Goal: Task Accomplishment & Management: Manage account settings

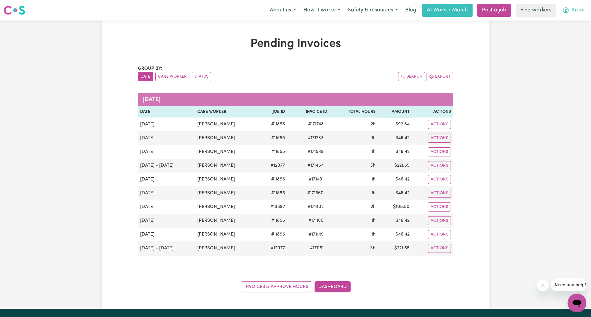
click at [581, 16] on button "Berice" at bounding box center [573, 10] width 29 height 12
click at [571, 34] on link "Logout" at bounding box center [564, 33] width 46 height 11
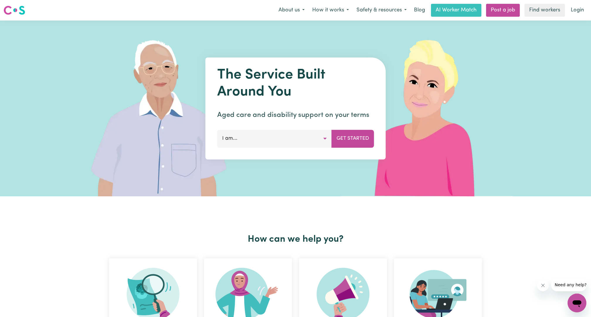
click at [581, 5] on link "Login" at bounding box center [577, 10] width 20 height 13
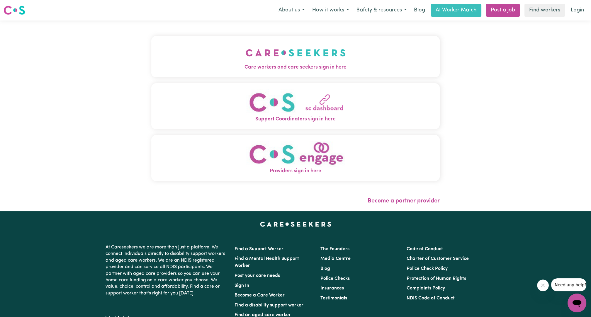
click at [256, 72] on button "Care workers and care seekers sign in here" at bounding box center [295, 56] width 289 height 41
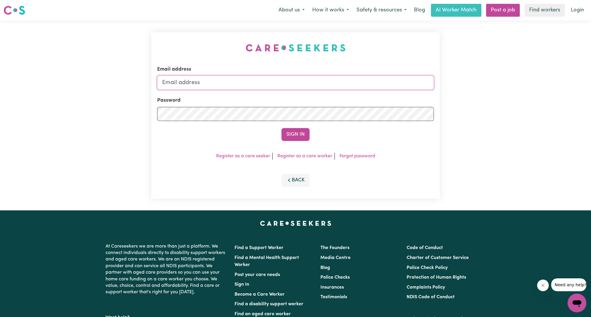
click at [267, 86] on input "Email address" at bounding box center [295, 83] width 277 height 14
drag, startPoint x: 193, startPoint y: 82, endPoint x: 366, endPoint y: 89, distance: 173.2
click at [366, 89] on input "[EMAIL_ADDRESS][PERSON_NAME][DOMAIN_NAME]" at bounding box center [295, 83] width 277 height 14
type input "superuser~[EMAIL_ADDRESS][DOMAIN_NAME]"
click at [307, 129] on button "Sign In" at bounding box center [296, 134] width 28 height 13
